Goal: Information Seeking & Learning: Learn about a topic

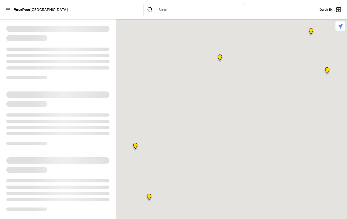
select select "recentlyUpdated"
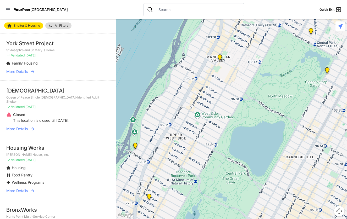
scroll to position [183, 0]
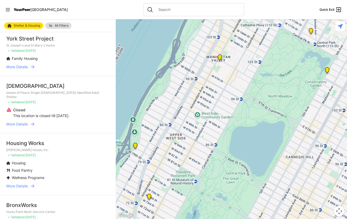
click at [29, 187] on link "More Details" at bounding box center [57, 186] width 103 height 5
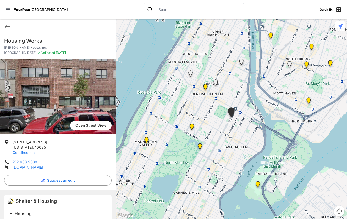
click at [35, 169] on link "[DOMAIN_NAME]" at bounding box center [28, 167] width 31 height 4
click at [5, 29] on icon at bounding box center [7, 27] width 6 height 6
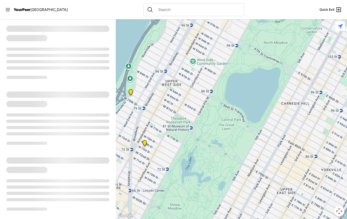
select select "recentlyUpdated"
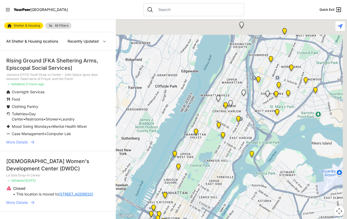
drag, startPoint x: 265, startPoint y: 118, endPoint x: 228, endPoint y: 148, distance: 47.4
click at [228, 148] on div at bounding box center [231, 119] width 231 height 200
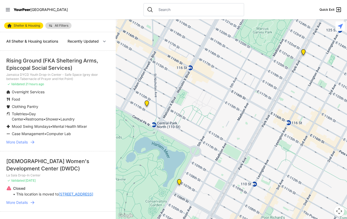
drag, startPoint x: 230, startPoint y: 101, endPoint x: 218, endPoint y: 199, distance: 99.2
click at [218, 199] on div at bounding box center [231, 119] width 231 height 200
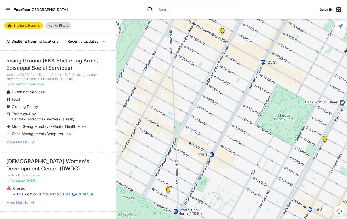
drag, startPoint x: 199, startPoint y: 86, endPoint x: 221, endPoint y: 174, distance: 91.1
click at [221, 174] on div at bounding box center [231, 119] width 231 height 200
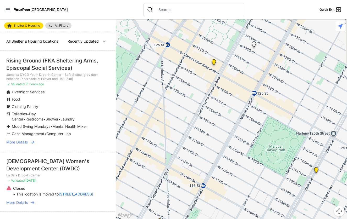
drag, startPoint x: 218, startPoint y: 89, endPoint x: 208, endPoint y: 126, distance: 38.1
click at [208, 126] on div at bounding box center [231, 119] width 231 height 200
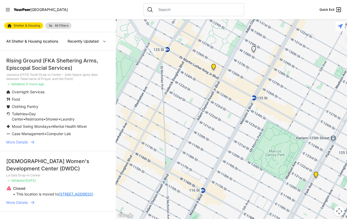
click at [213, 66] on img "Uptown/Harlem DYCD Youth Drop-in Center" at bounding box center [213, 68] width 7 height 8
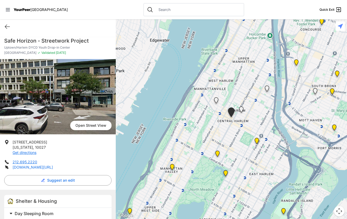
click at [36, 167] on link "[DOMAIN_NAME][URL]" at bounding box center [33, 167] width 40 height 4
click at [217, 151] on img "820 MRT Residential Chemical Dependence Treatment Program" at bounding box center [217, 155] width 7 height 8
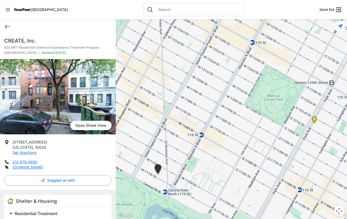
drag, startPoint x: 296, startPoint y: 109, endPoint x: 233, endPoint y: 165, distance: 84.4
click at [233, 165] on div at bounding box center [231, 119] width 231 height 200
click at [314, 119] on img "Bailey House, Inc." at bounding box center [314, 121] width 7 height 8
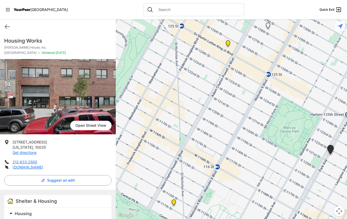
drag, startPoint x: 186, startPoint y: 109, endPoint x: 216, endPoint y: 230, distance: 124.2
click at [216, 219] on html "View map Close panel YourPeer [GEOGRAPHIC_DATA] Quick Exit Single Adult Familie…" at bounding box center [173, 109] width 347 height 219
click at [172, 203] on img "820 MRT Residential Chemical Dependence Treatment Program" at bounding box center [173, 204] width 7 height 8
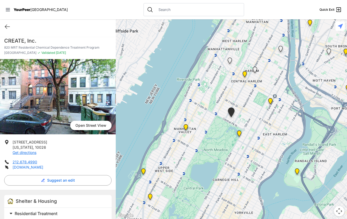
click at [31, 168] on link "[DOMAIN_NAME]" at bounding box center [28, 167] width 31 height 4
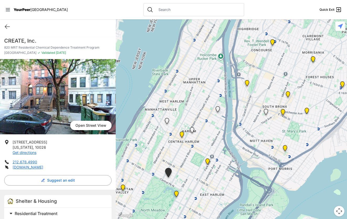
drag, startPoint x: 157, startPoint y: 96, endPoint x: 166, endPoint y: 183, distance: 87.7
click at [166, 183] on div at bounding box center [231, 119] width 231 height 200
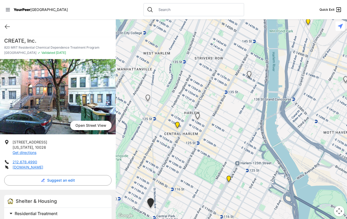
click at [196, 116] on img "Young Adult Residence" at bounding box center [197, 117] width 7 height 8
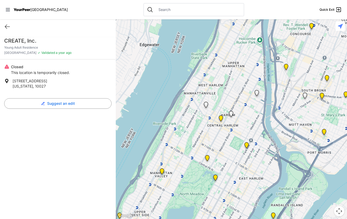
click at [231, 113] on img "Young Adult Residence" at bounding box center [231, 115] width 7 height 8
click at [207, 106] on img "Queen of Peace Single Female-Identified Adult Shelter" at bounding box center [206, 106] width 7 height 8
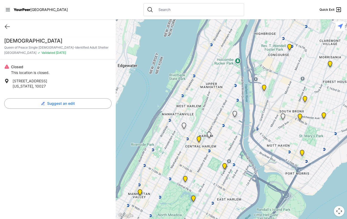
drag, startPoint x: 301, startPoint y: 145, endPoint x: 252, endPoint y: 158, distance: 50.9
click at [252, 158] on div at bounding box center [231, 119] width 231 height 200
click at [263, 89] on img "Prevention Assistance and Temporary Housing (PATH)" at bounding box center [264, 89] width 7 height 8
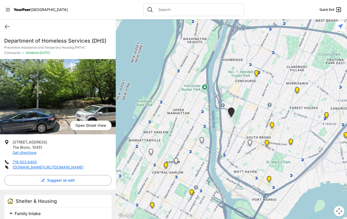
click at [266, 142] on img "The Bronx Pride Center" at bounding box center [267, 144] width 7 height 8
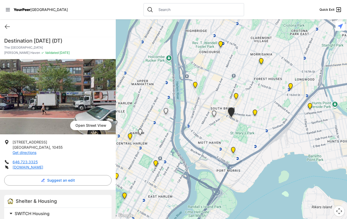
click at [236, 97] on img "Bronx Youth Center (BYC)" at bounding box center [236, 97] width 7 height 8
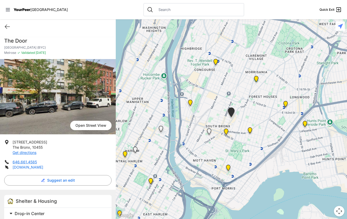
click at [17, 167] on link "[DOMAIN_NAME]" at bounding box center [28, 167] width 31 height 4
click at [229, 168] on img at bounding box center [228, 169] width 7 height 8
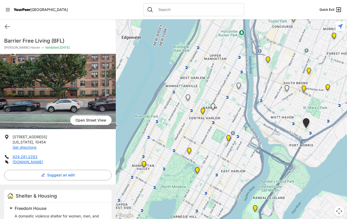
drag, startPoint x: 143, startPoint y: 140, endPoint x: 224, endPoint y: 152, distance: 81.6
click at [224, 152] on div at bounding box center [231, 119] width 231 height 200
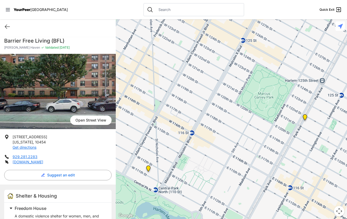
click at [305, 118] on img "Bailey House, Inc." at bounding box center [305, 118] width 7 height 8
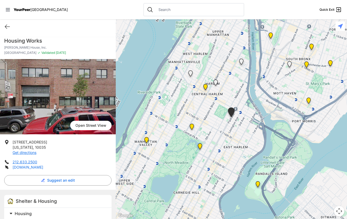
click at [28, 166] on link "[DOMAIN_NAME]" at bounding box center [28, 167] width 31 height 4
